Goal: Information Seeking & Learning: Learn about a topic

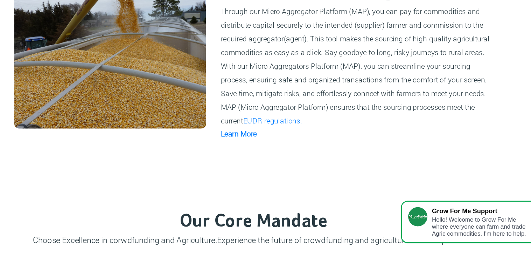
scroll to position [520, 0]
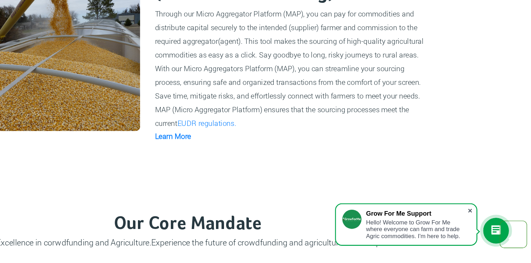
click at [482, 220] on span at bounding box center [482, 218] width 7 height 7
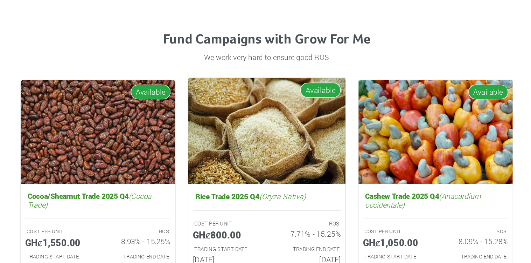
scroll to position [884, 0]
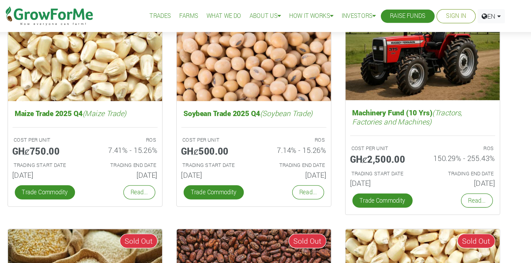
scroll to position [1186, 0]
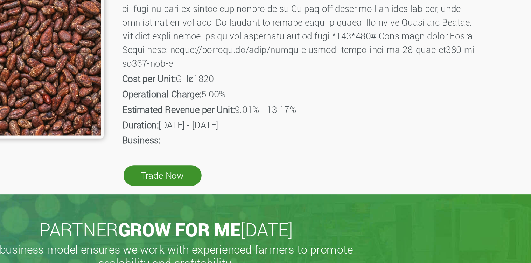
scroll to position [88, 0]
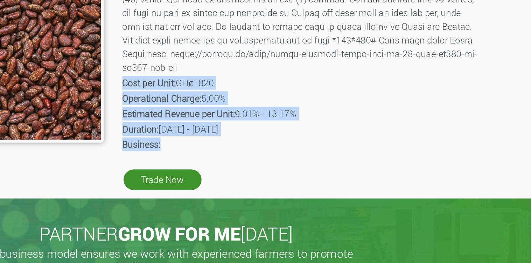
drag, startPoint x: 238, startPoint y: 136, endPoint x: 301, endPoint y: 178, distance: 75.9
click at [301, 178] on div "Product Name: Cocoa Trade Description: Cost per Unit: GHȼ1820 Operational Charg…" at bounding box center [349, 87] width 233 height 235
click at [301, 178] on p "Business:" at bounding box center [349, 175] width 220 height 8
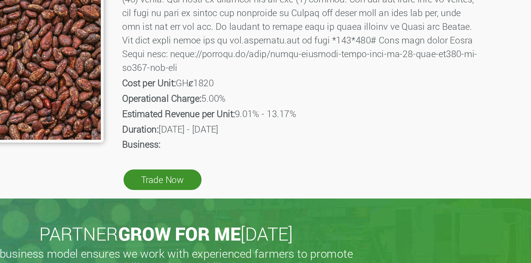
click at [301, 178] on p "Business:" at bounding box center [349, 175] width 220 height 8
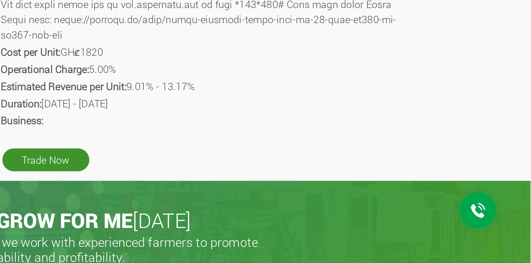
scroll to position [80, 0]
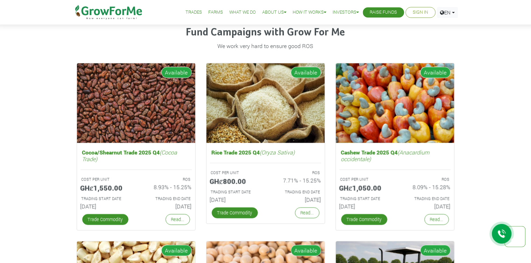
scroll to position [945, 0]
